Goal: Find specific page/section: Find specific page/section

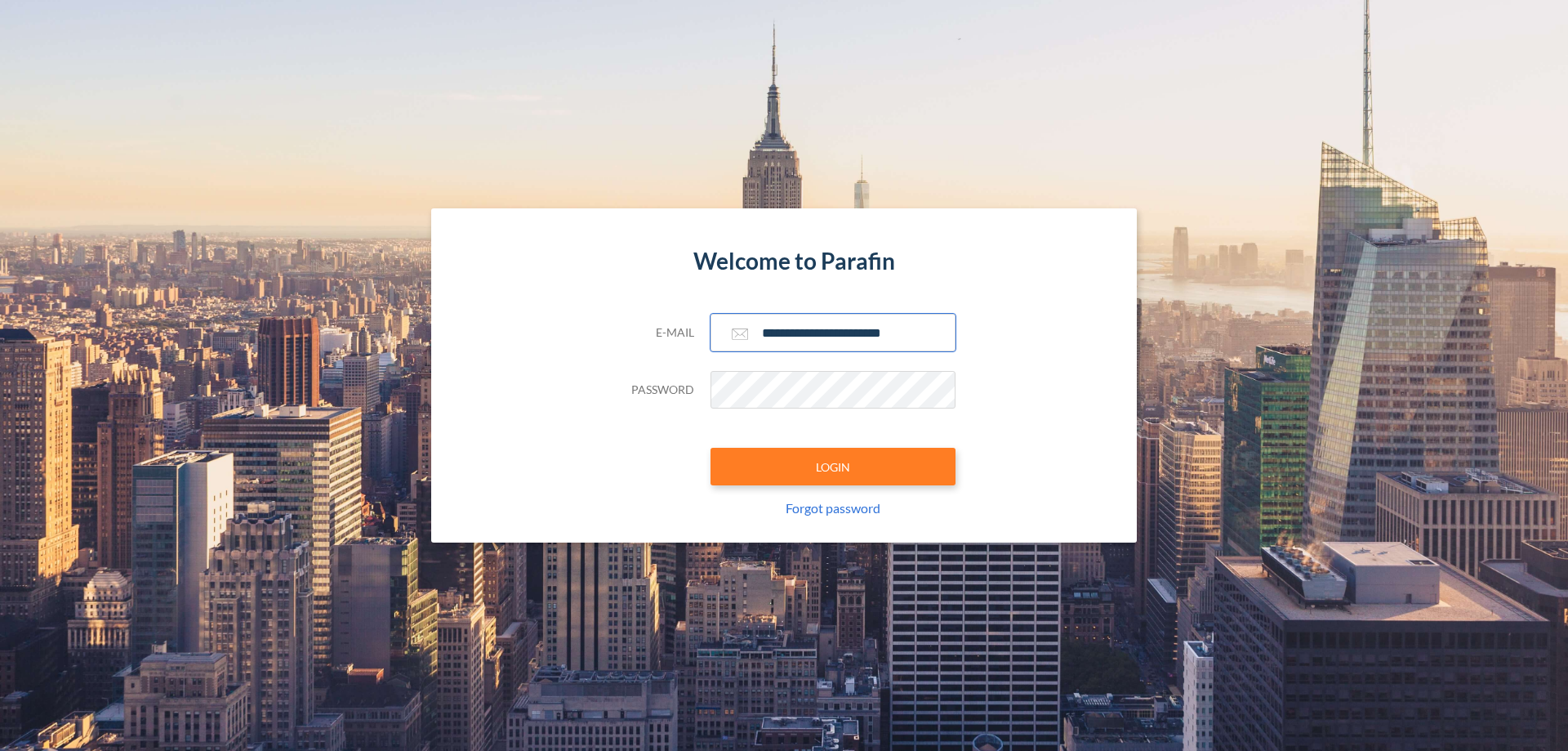
type input "**********"
click at [832, 467] on button "LOGIN" at bounding box center [832, 467] width 245 height 38
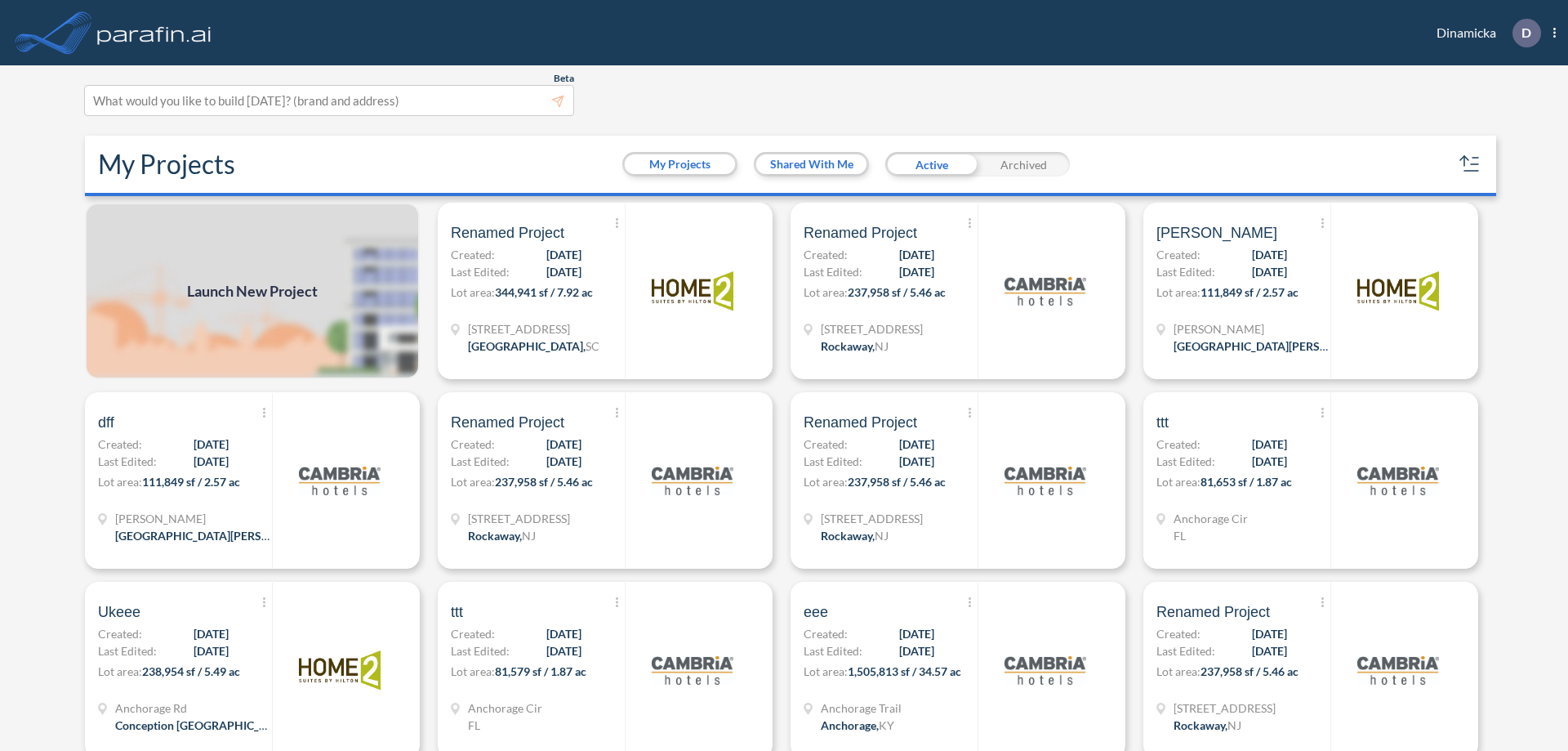
scroll to position [4, 0]
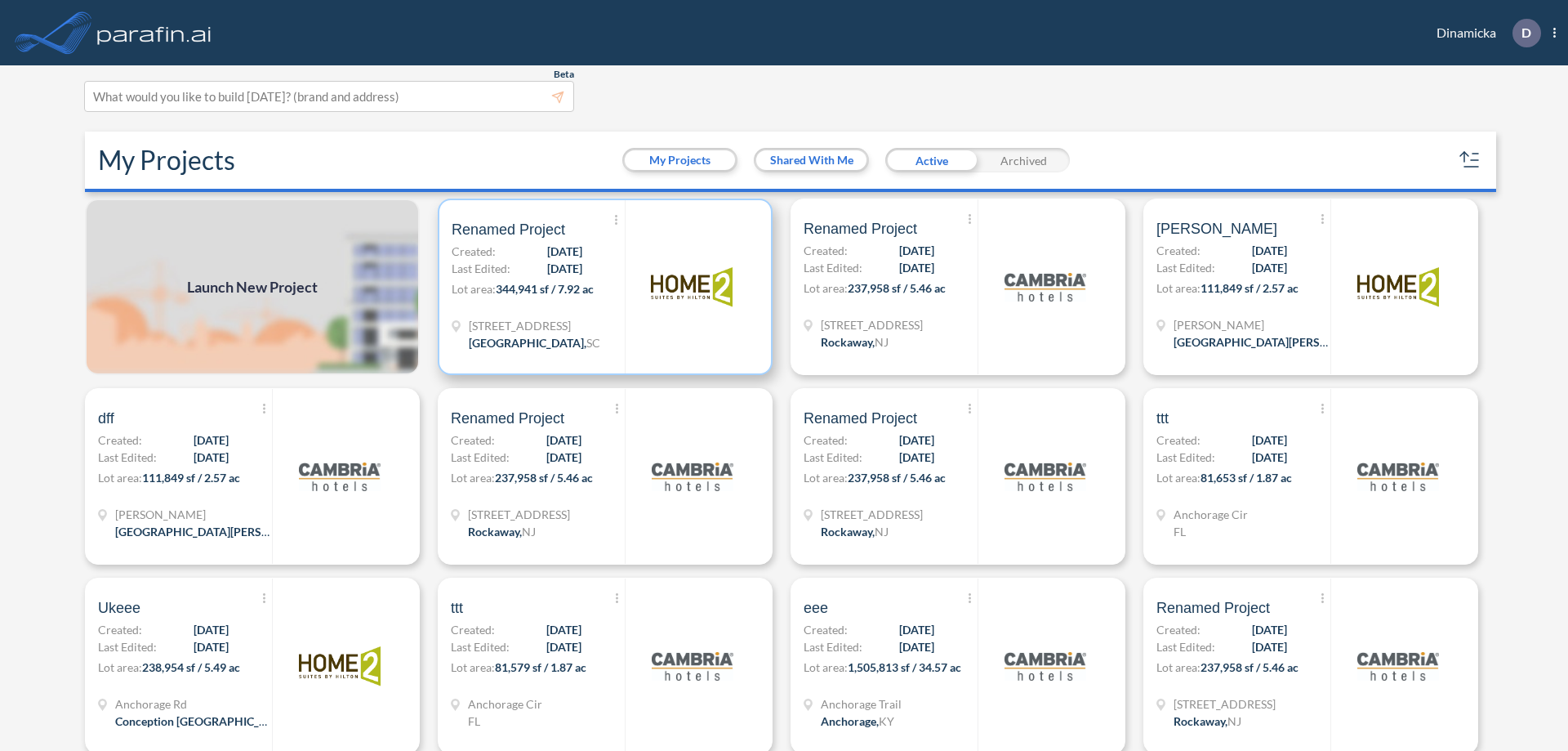
click at [602, 287] on p "Lot area: 344,941 sf / 7.92 ac" at bounding box center [538, 292] width 173 height 24
